Goal: Navigation & Orientation: Find specific page/section

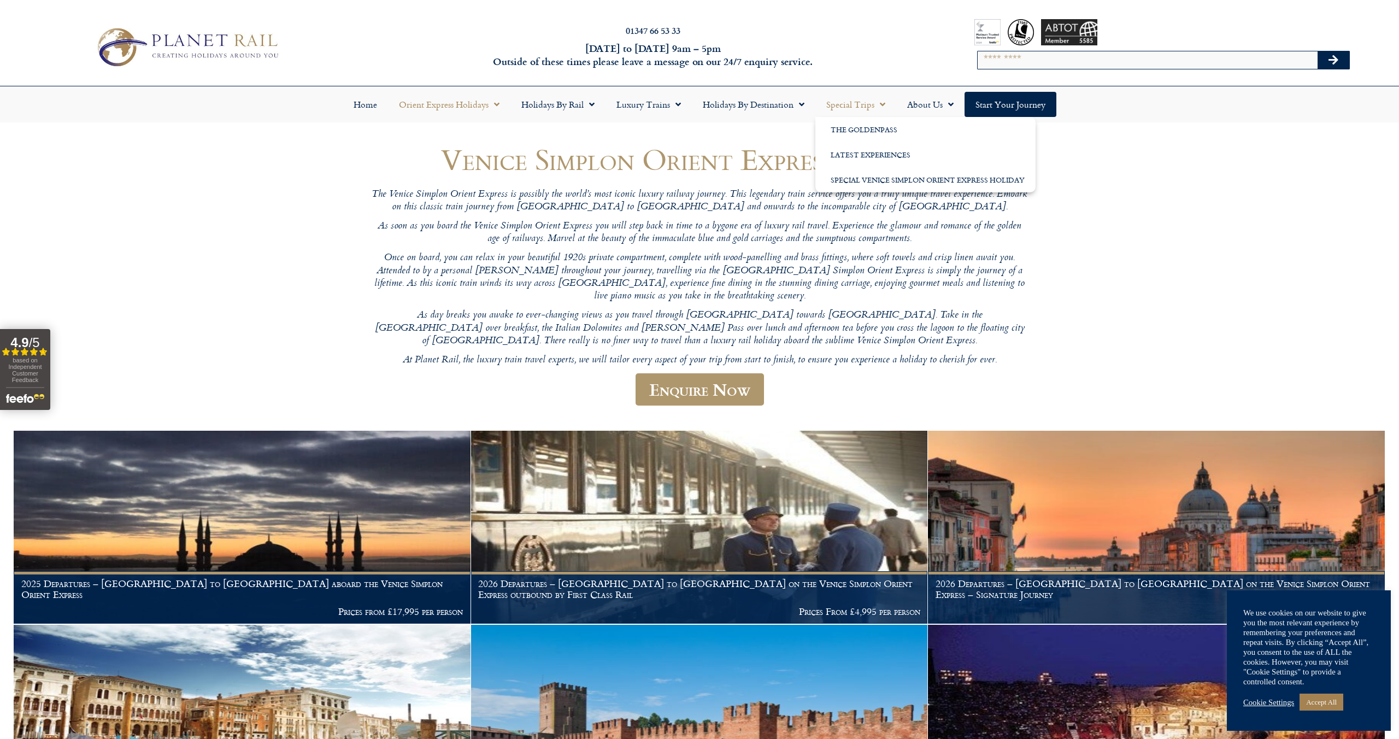
click at [883, 105] on span "Menu" at bounding box center [879, 105] width 11 height 20
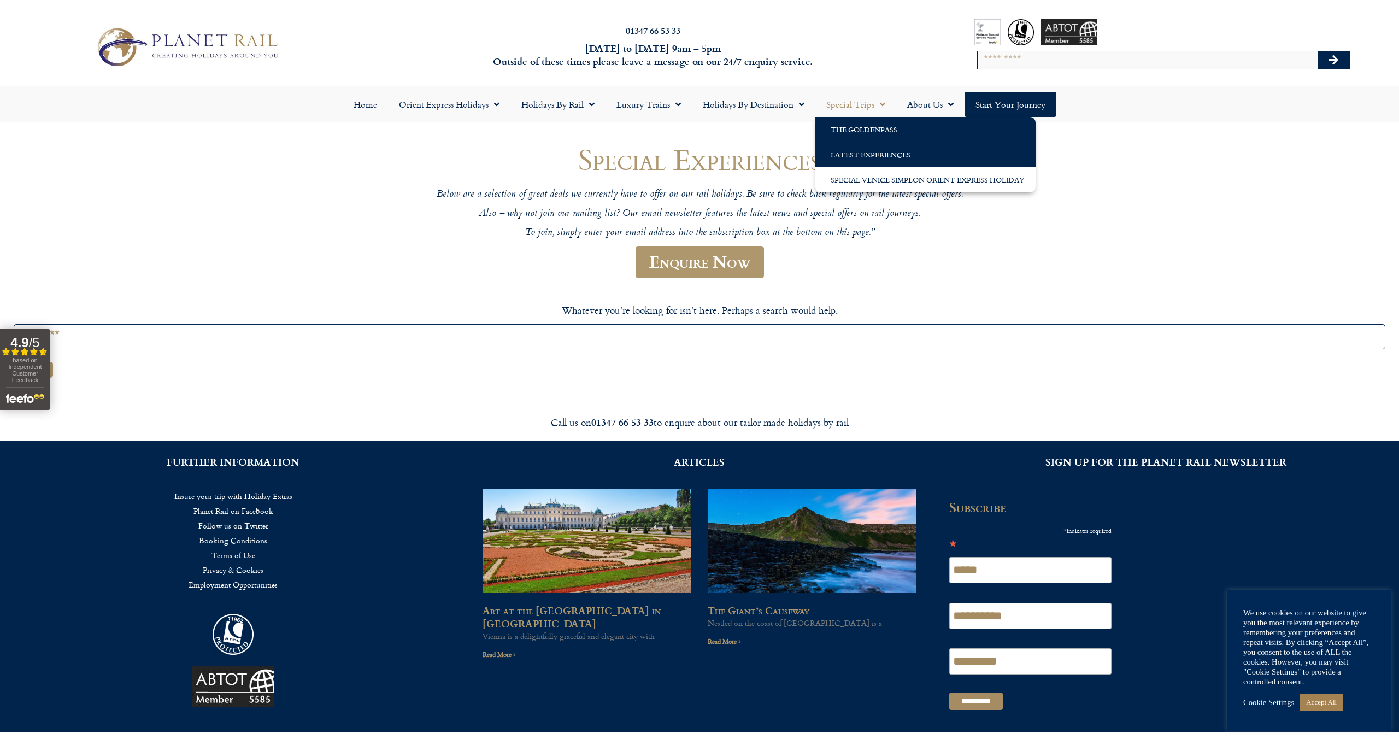
click at [870, 121] on link "The GoldenPass" at bounding box center [925, 129] width 220 height 25
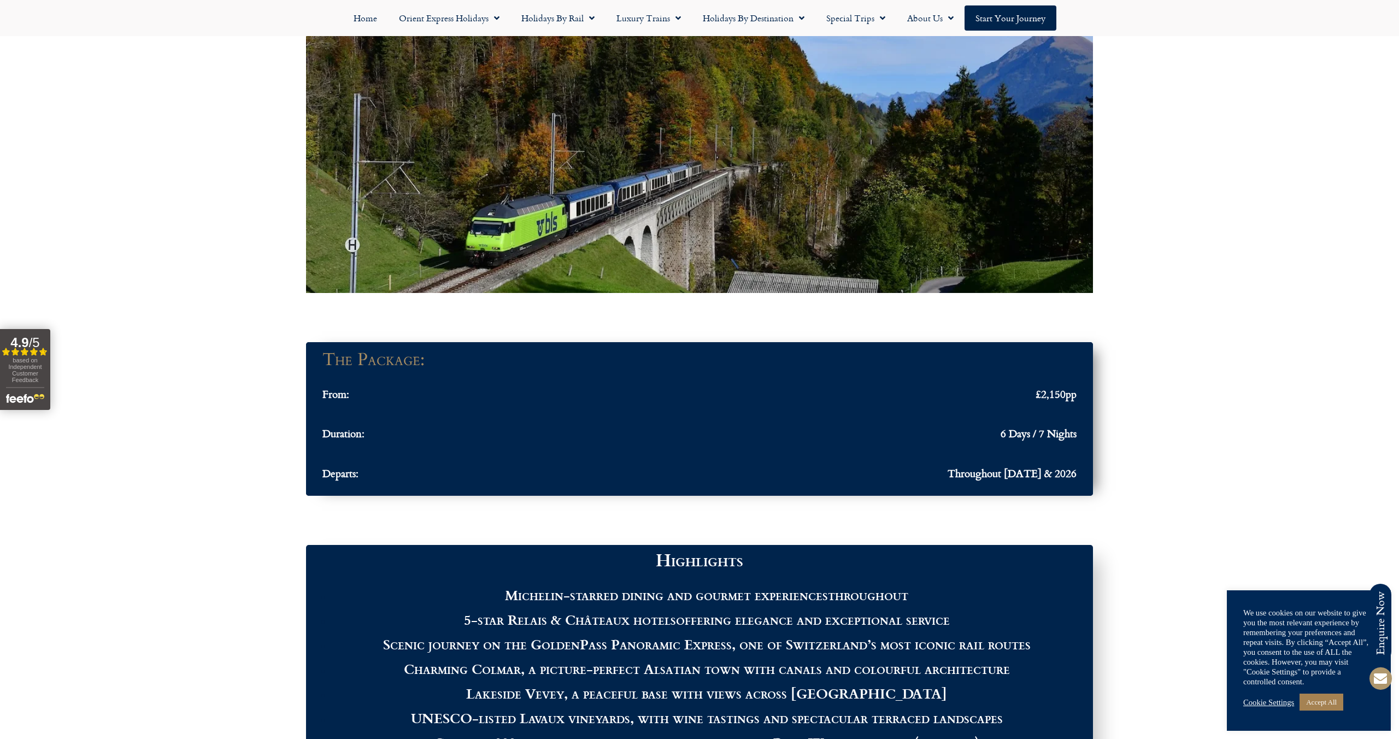
scroll to position [968, 0]
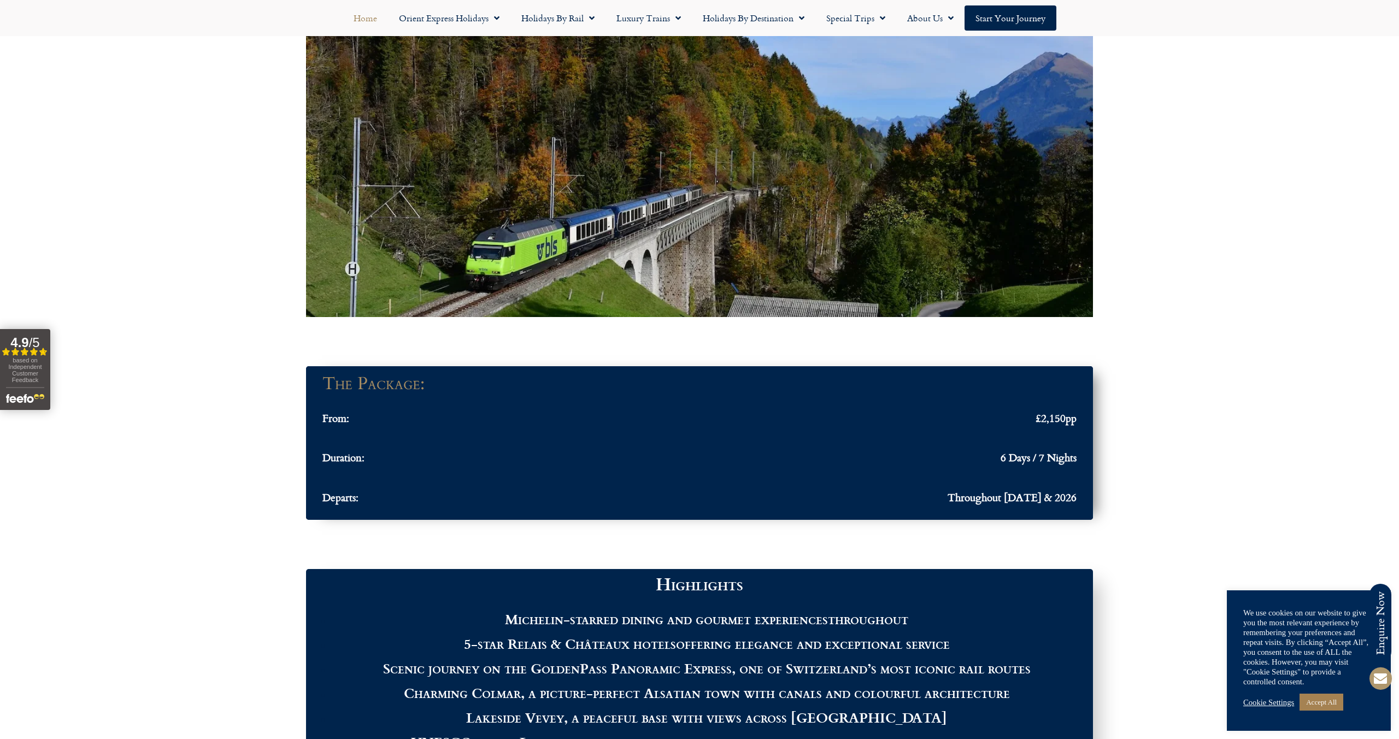
click at [372, 18] on link "Home" at bounding box center [365, 17] width 45 height 25
